Goal: Complete application form

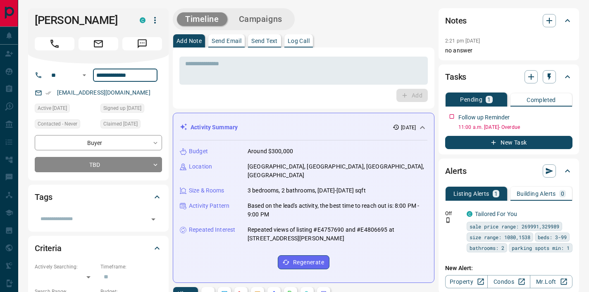
click at [117, 74] on input "**********" at bounding box center [125, 75] width 65 height 13
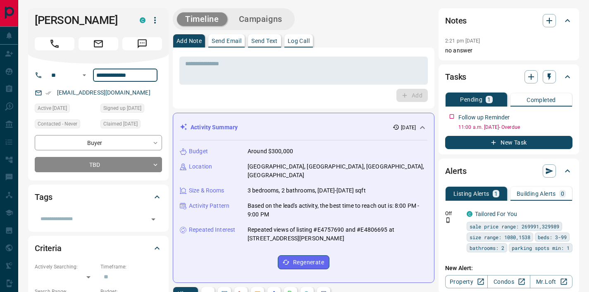
click at [117, 74] on input "**********" at bounding box center [125, 75] width 65 height 13
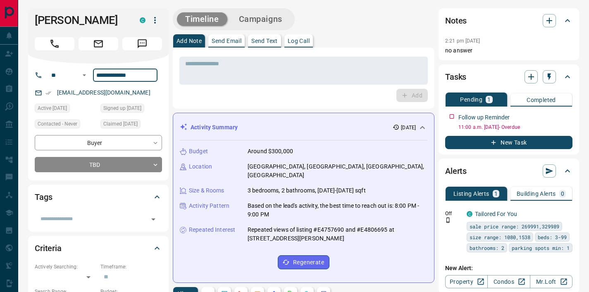
click at [117, 74] on input "**********" at bounding box center [125, 75] width 65 height 13
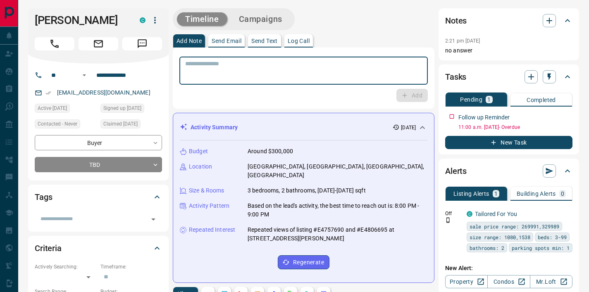
click at [187, 64] on textarea at bounding box center [303, 70] width 237 height 21
